Goal: Task Accomplishment & Management: Use online tool/utility

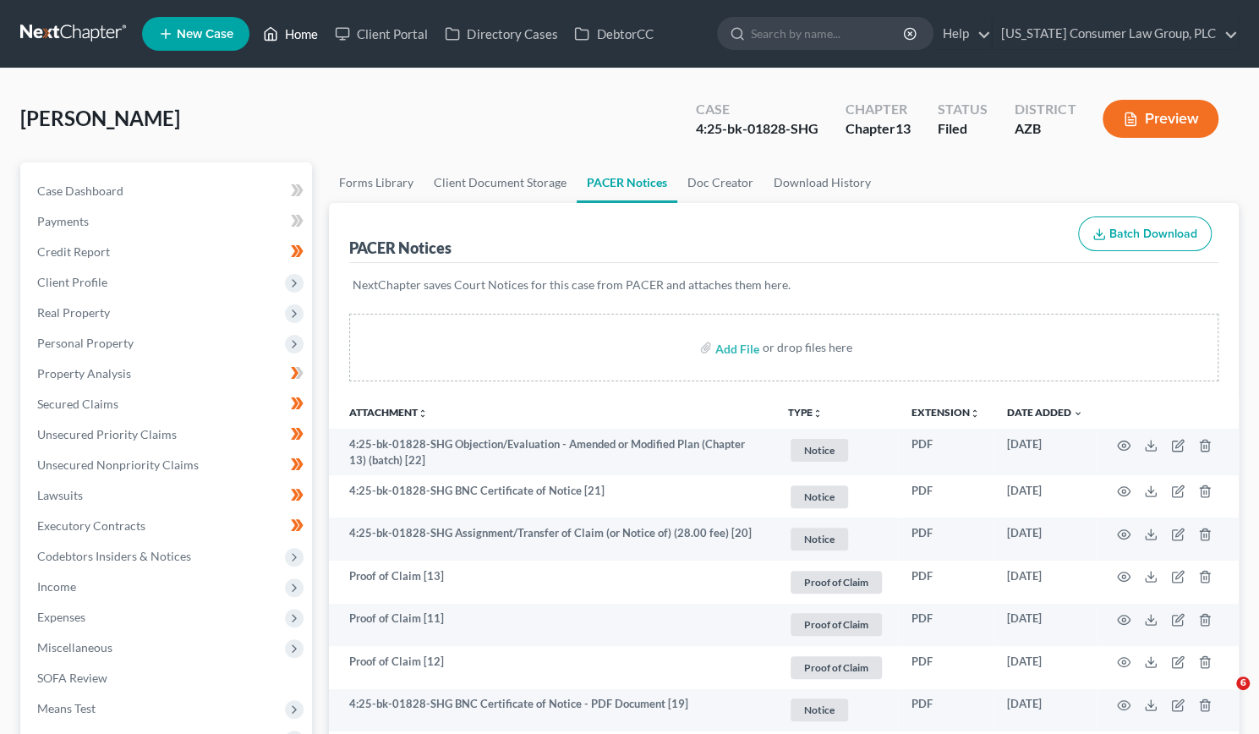
click at [314, 36] on link "Home" at bounding box center [291, 34] width 72 height 30
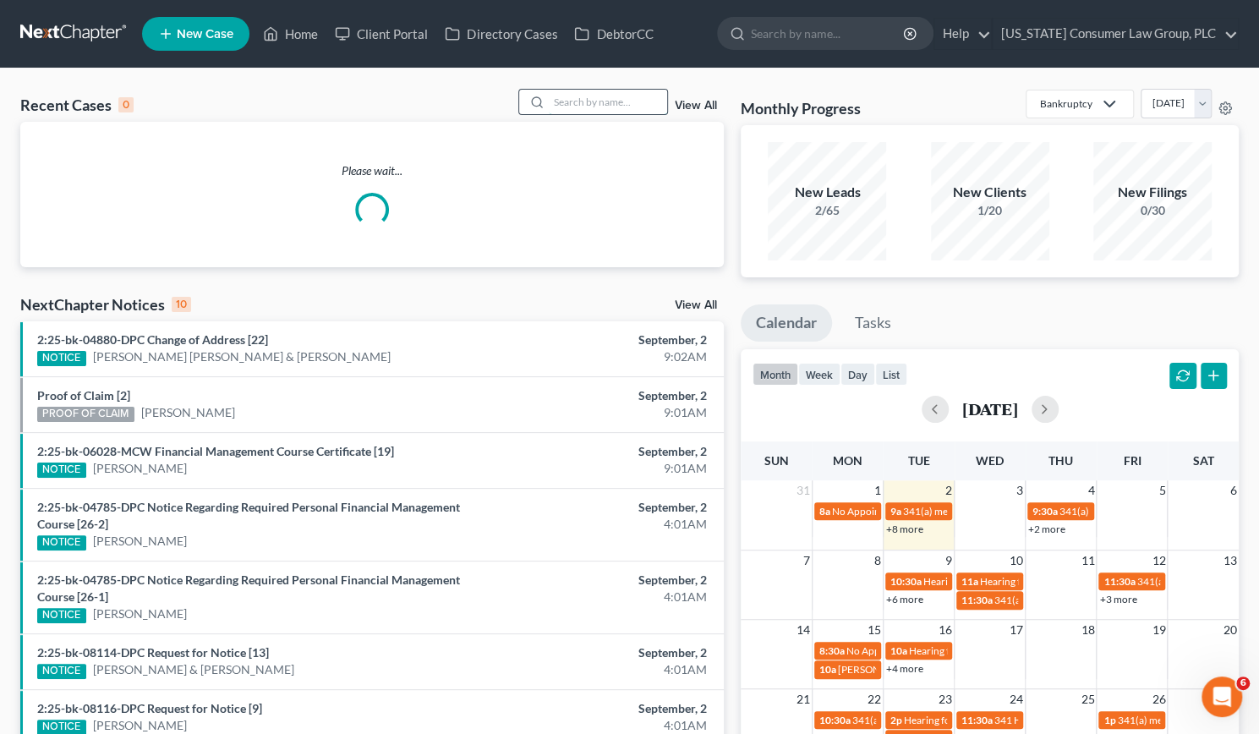
click at [588, 108] on input "search" at bounding box center [608, 102] width 118 height 25
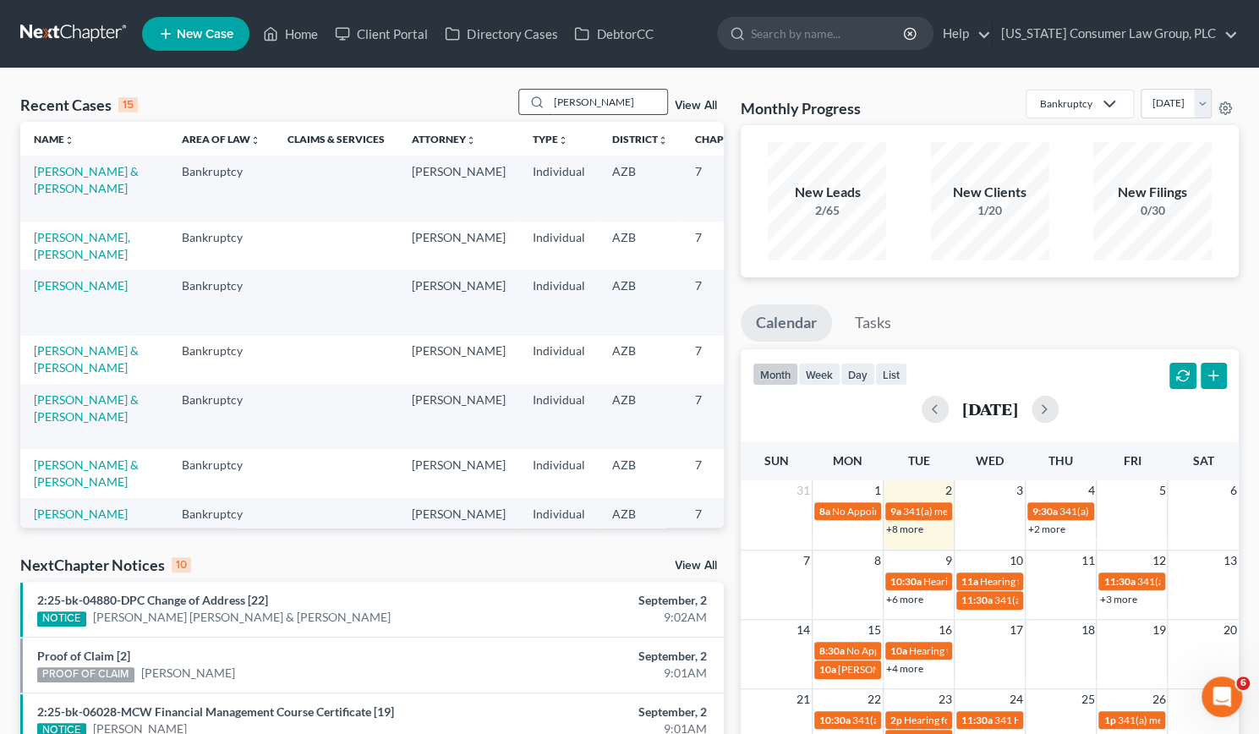
type input "[PERSON_NAME]"
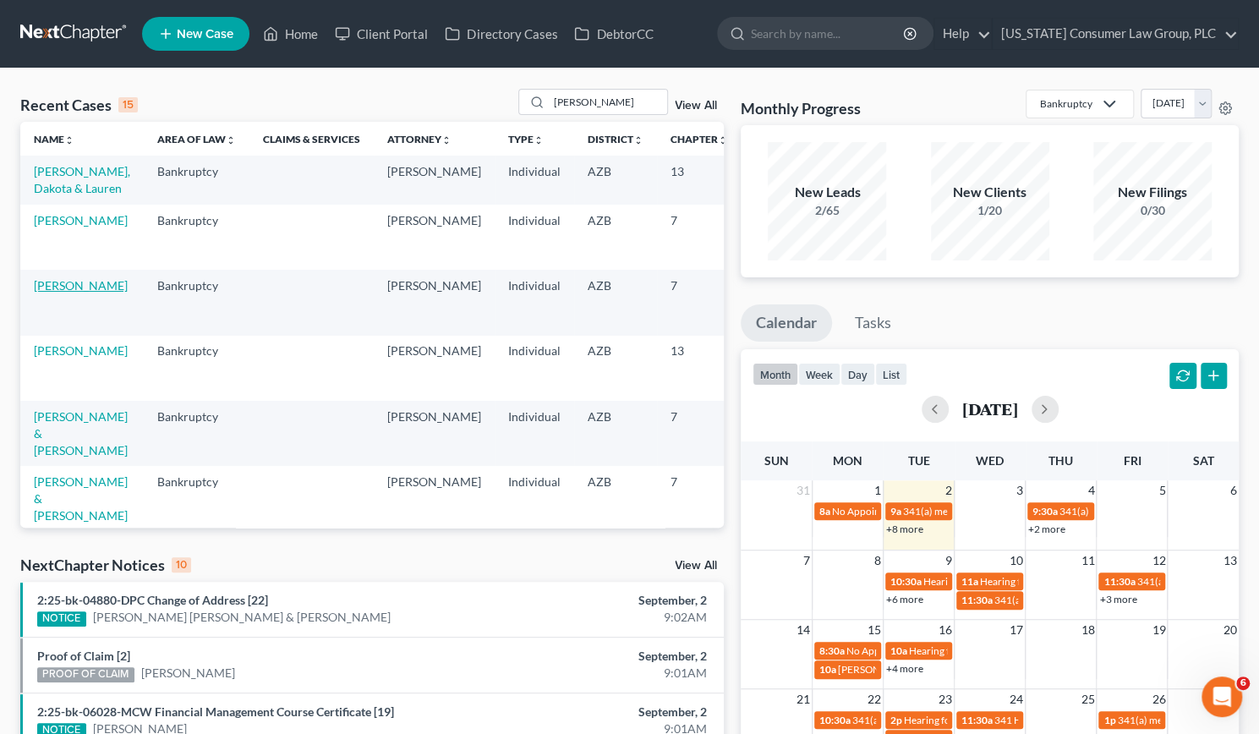
click at [70, 293] on link "[PERSON_NAME]" at bounding box center [81, 285] width 94 height 14
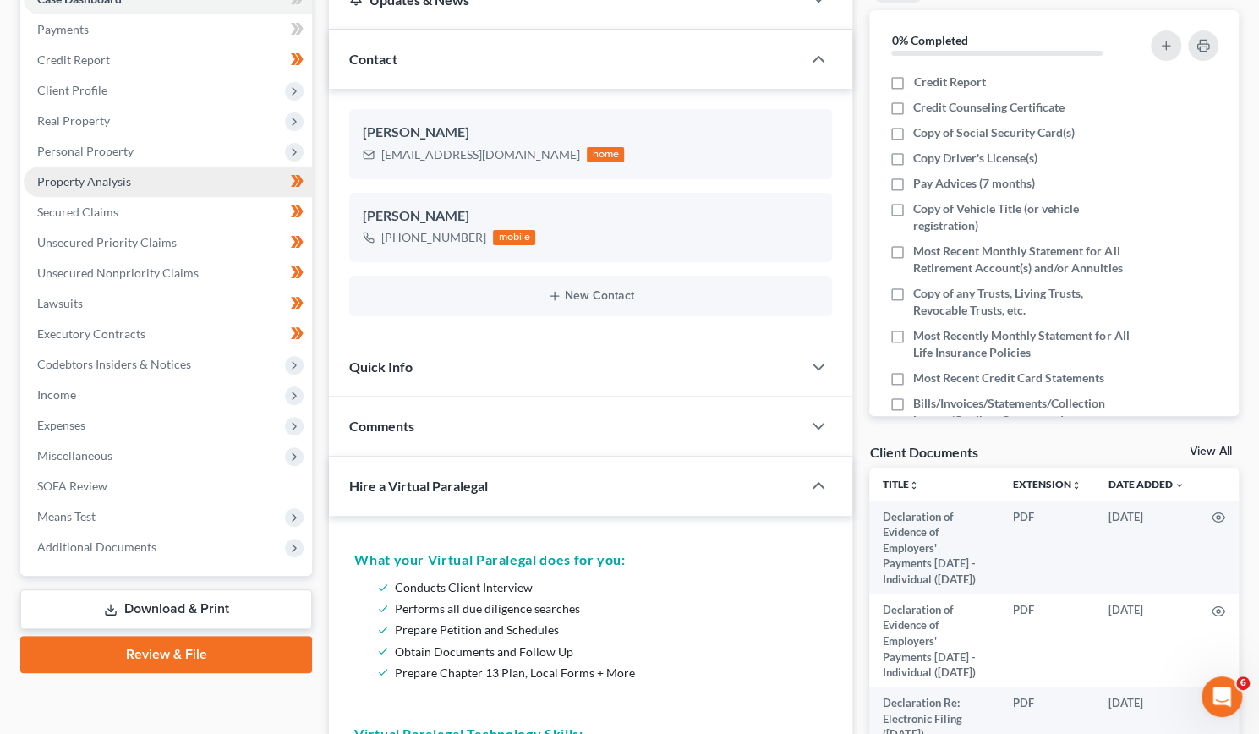
scroll to position [193, 0]
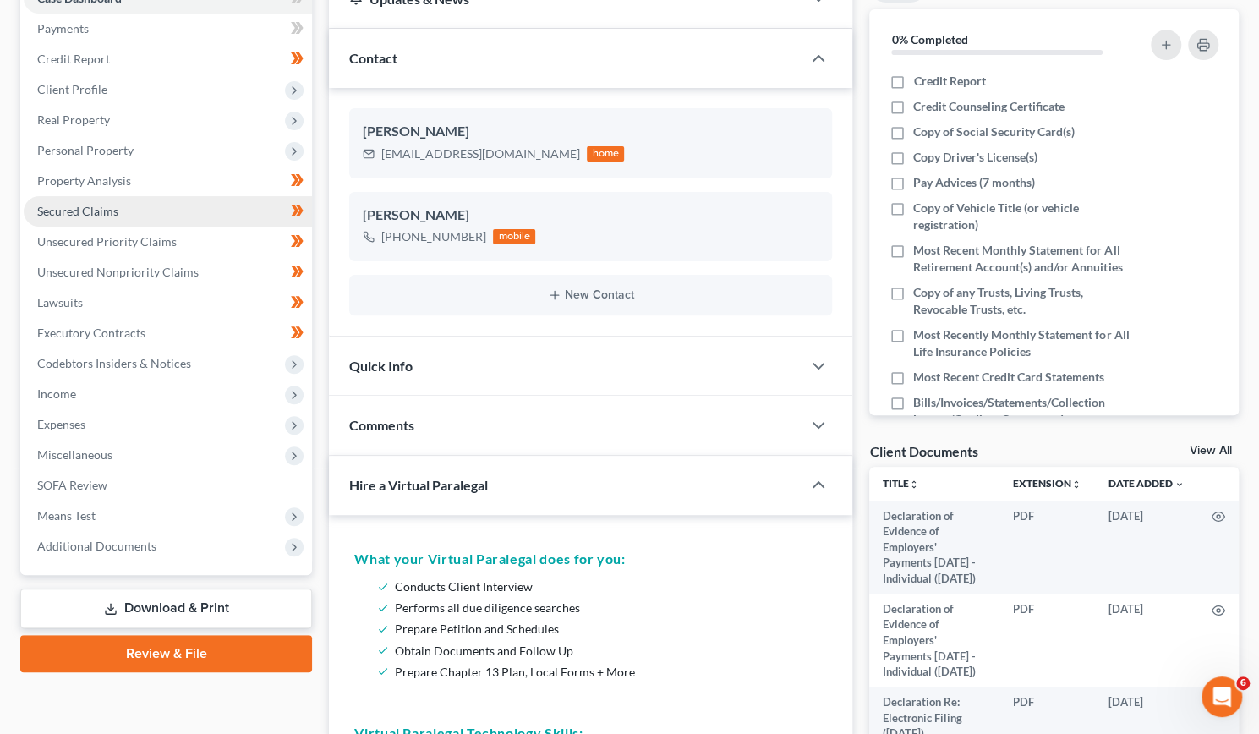
click at [107, 210] on span "Secured Claims" at bounding box center [77, 211] width 81 height 14
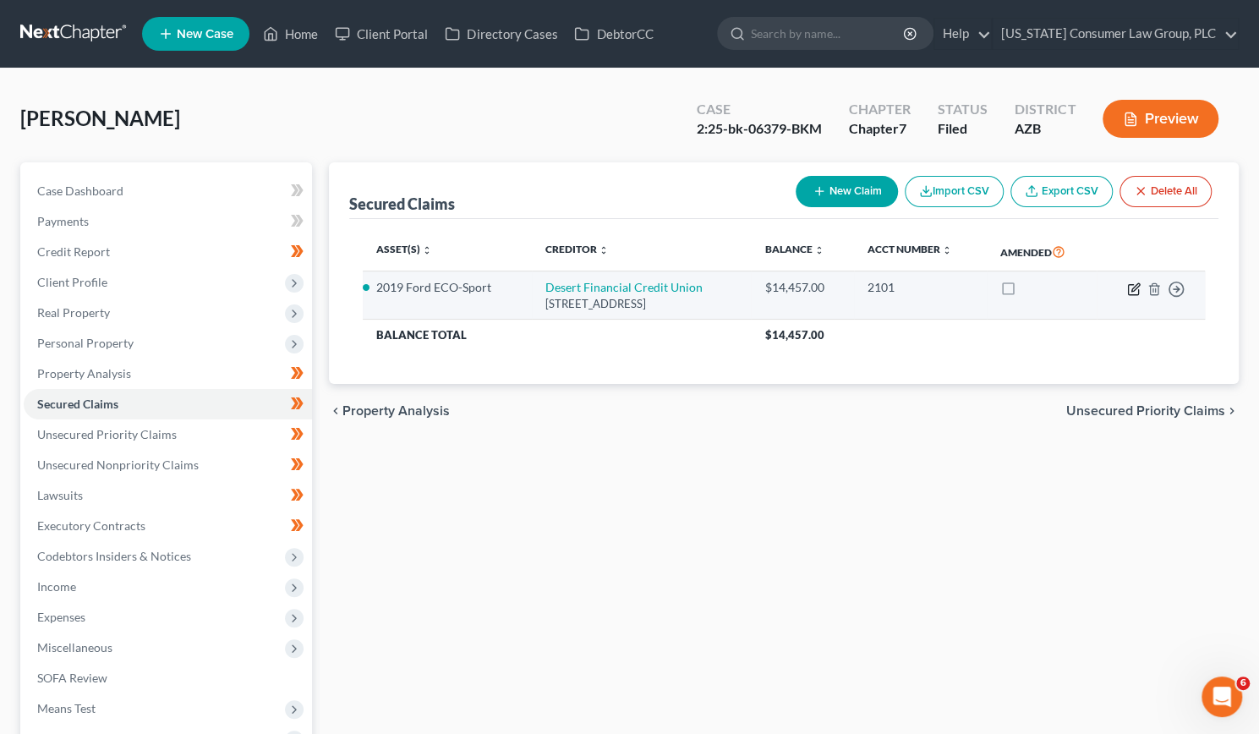
click at [1138, 290] on icon "button" at bounding box center [1133, 289] width 10 height 10
select select "3"
select select "0"
select select "2"
select select "0"
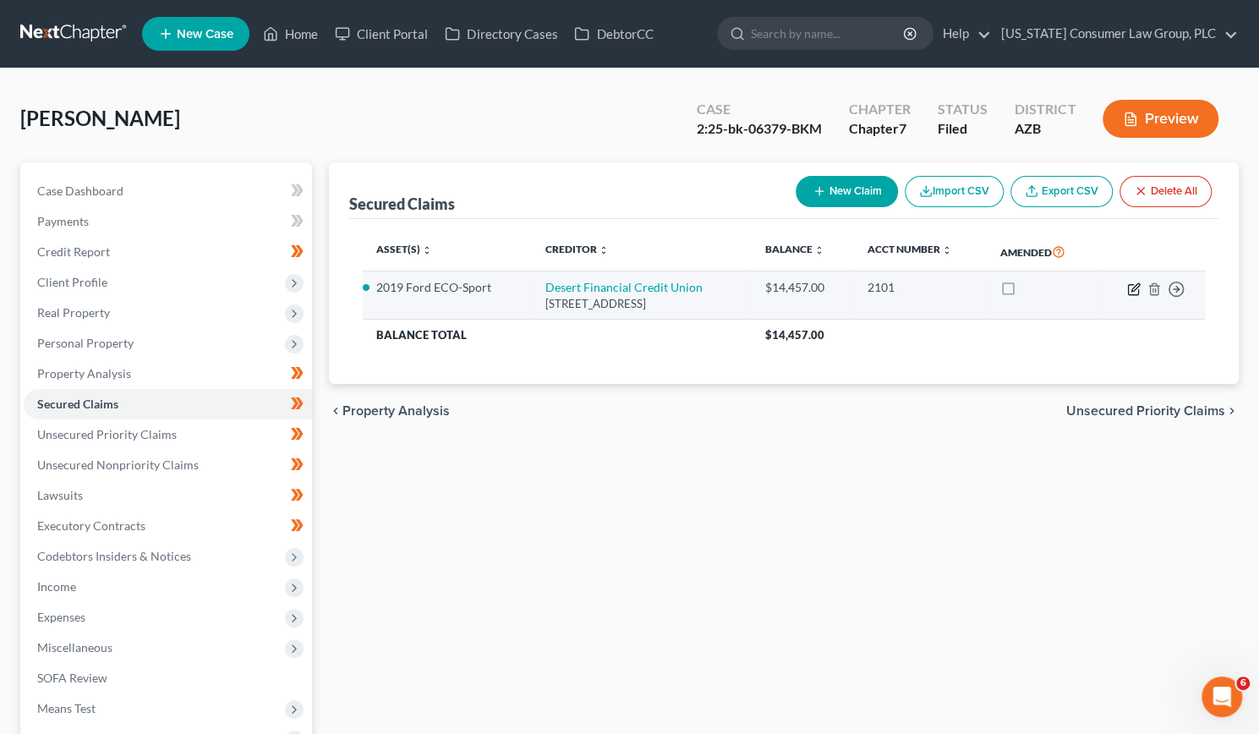
select select "0"
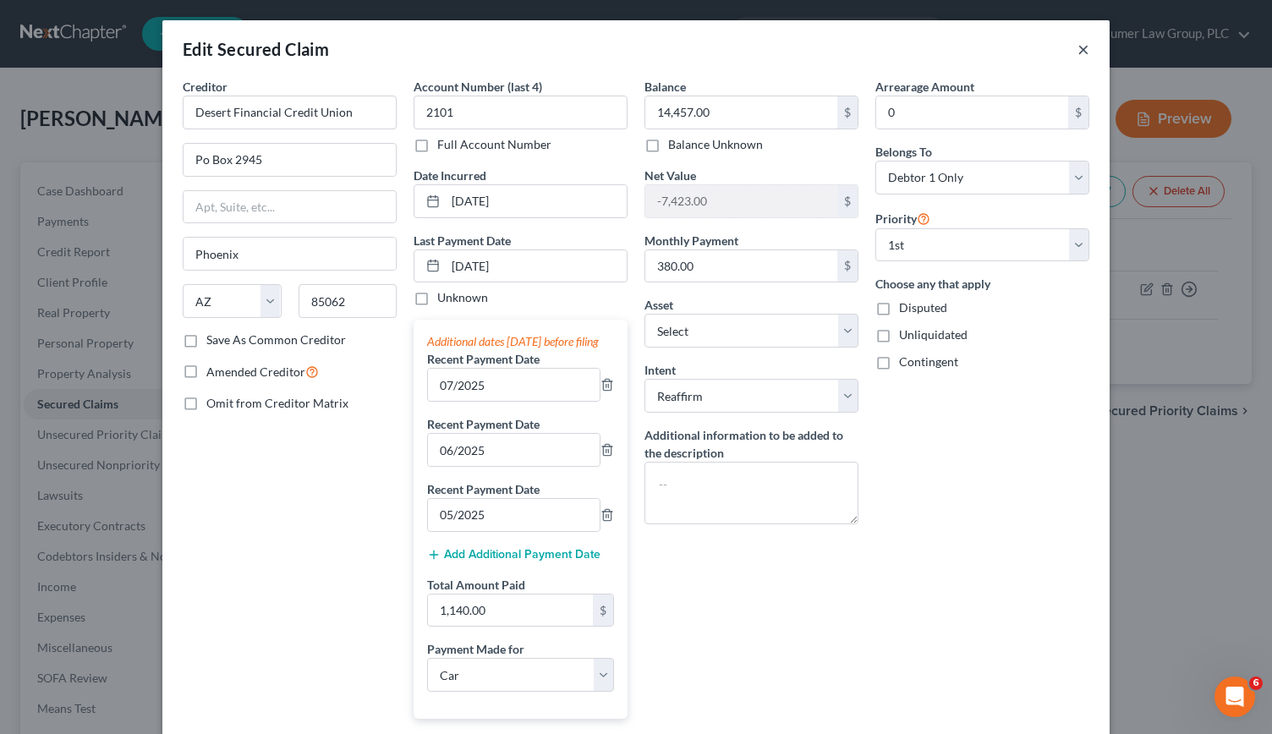
click at [1081, 44] on button "×" at bounding box center [1083, 49] width 12 height 20
